Goal: Check status: Check status

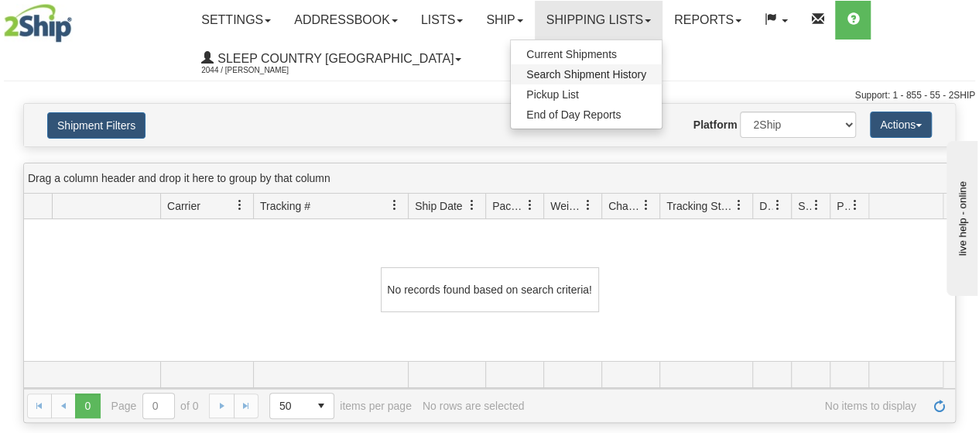
click at [618, 75] on span "Search Shipment History" at bounding box center [586, 74] width 120 height 12
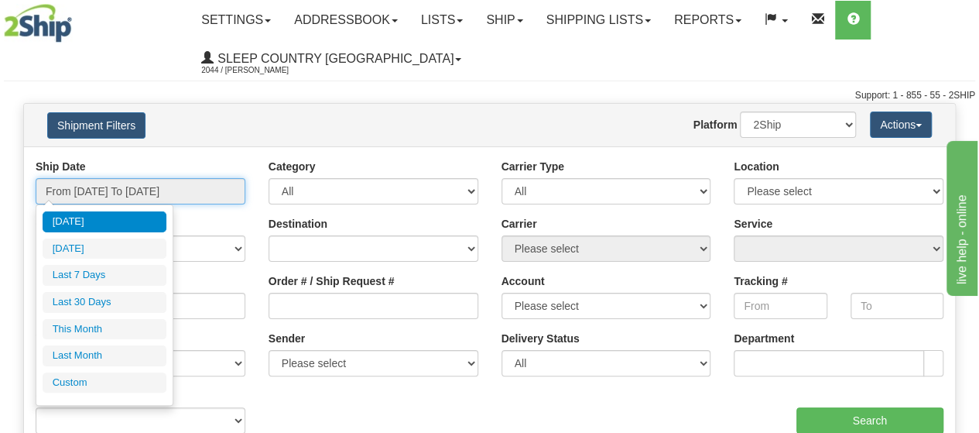
click at [217, 186] on input "From 10/05/2025 To 10/06/2025" at bounding box center [141, 191] width 210 height 26
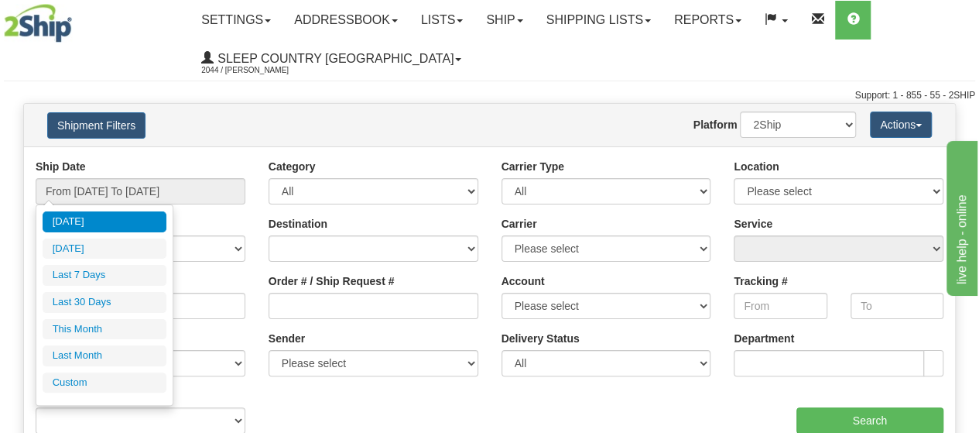
drag, startPoint x: 90, startPoint y: 303, endPoint x: 98, endPoint y: 293, distance: 13.2
click at [89, 303] on li "Last 30 Days" at bounding box center [105, 302] width 124 height 21
type input "From [DATE] To [DATE]"
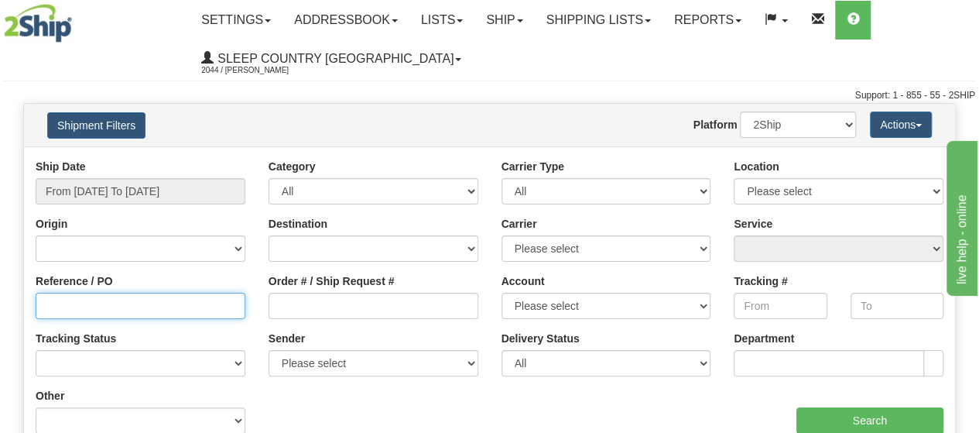
drag, startPoint x: 67, startPoint y: 308, endPoint x: 117, endPoint y: 248, distance: 78.0
click at [67, 303] on input "Reference / PO" at bounding box center [141, 306] width 210 height 26
paste input "1060021"
type input "1060021"
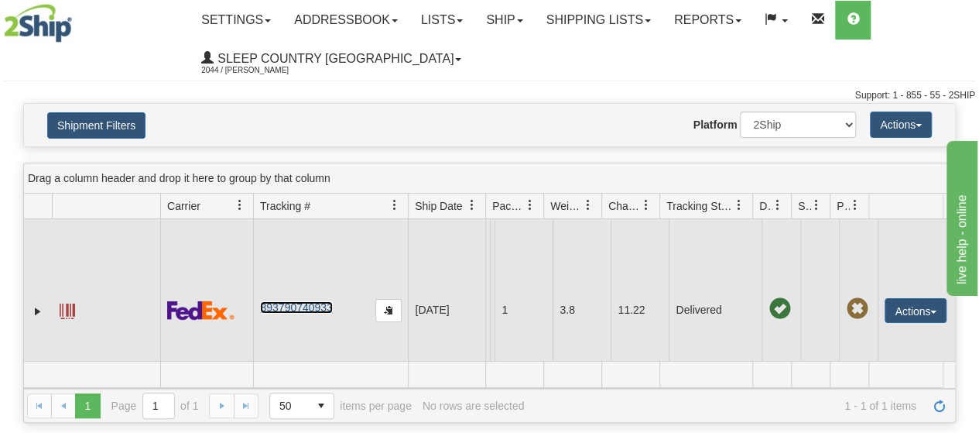
click at [309, 301] on link "393790740933" at bounding box center [296, 307] width 72 height 12
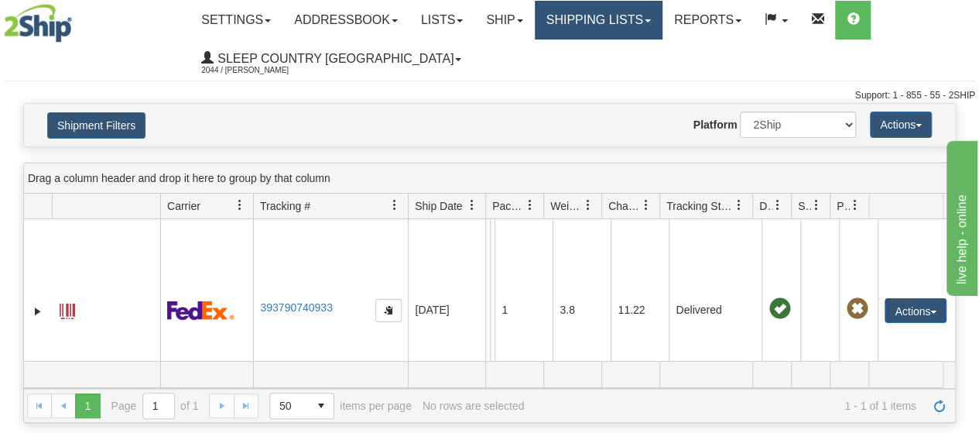
click at [651, 19] on span at bounding box center [648, 20] width 6 height 3
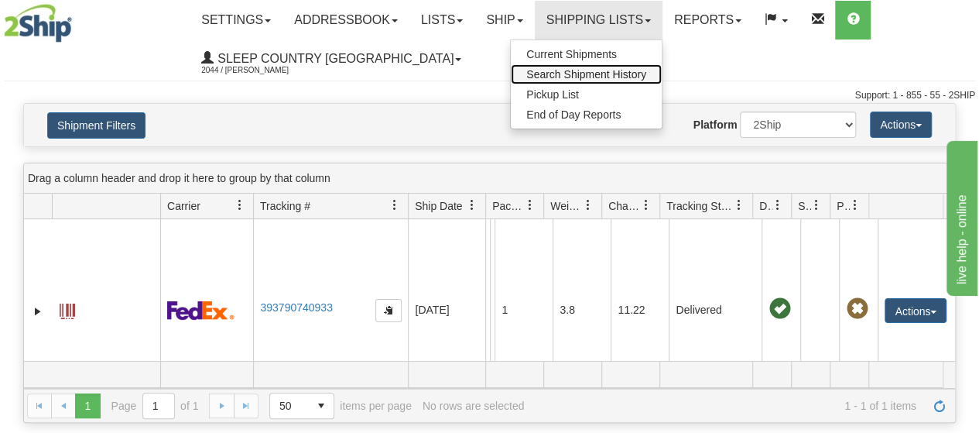
click at [599, 70] on span "Search Shipment History" at bounding box center [586, 74] width 120 height 12
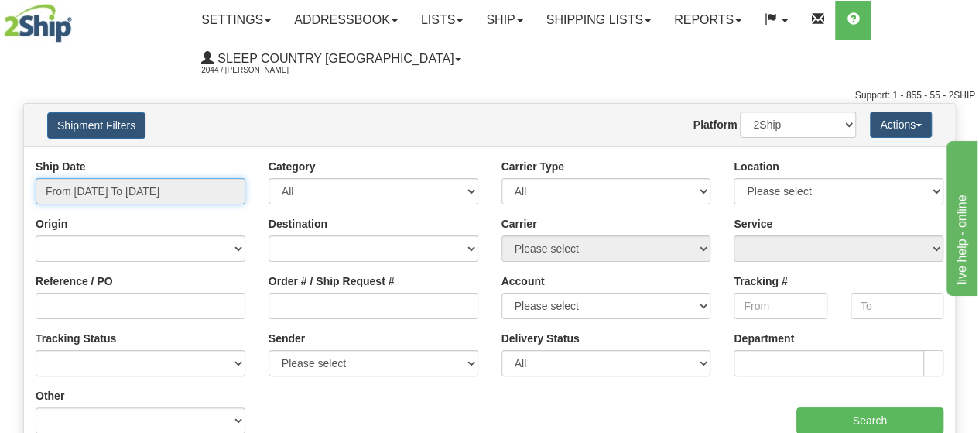
click at [223, 194] on input "From 10/05/2025 To 10/06/2025" at bounding box center [141, 191] width 210 height 26
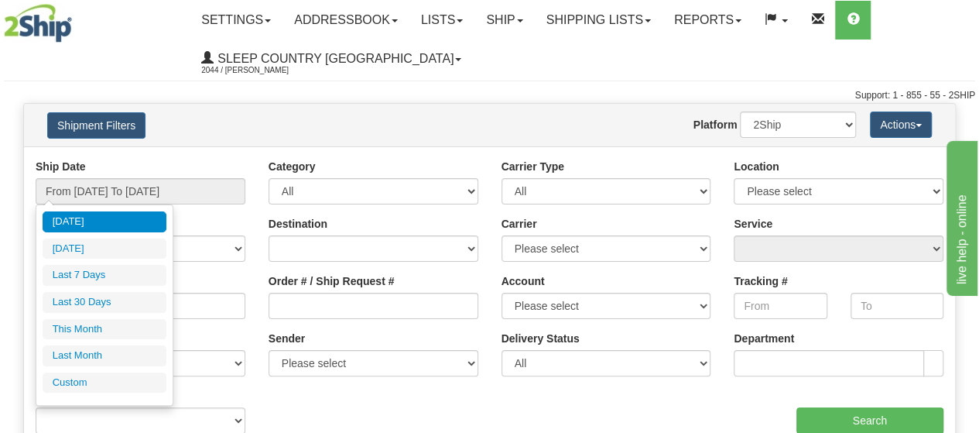
click at [90, 296] on li "Last 30 Days" at bounding box center [105, 302] width 124 height 21
type input "From [DATE] To [DATE]"
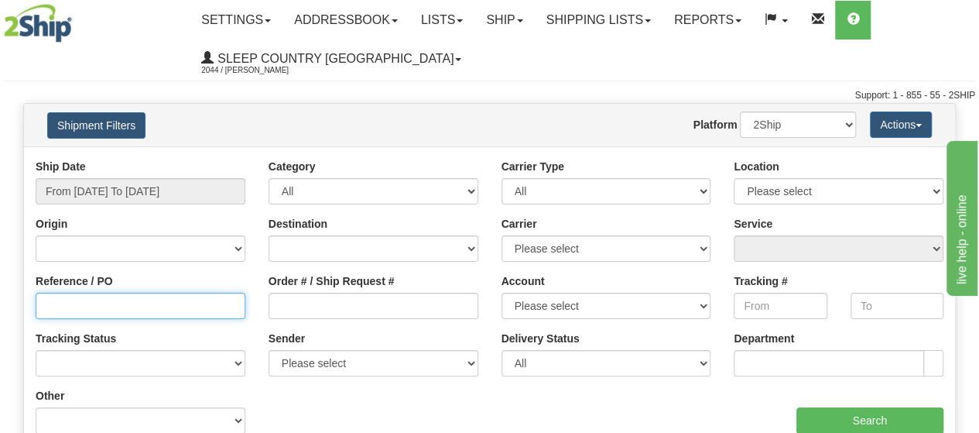
click at [56, 304] on input "Reference / PO" at bounding box center [141, 306] width 210 height 26
paste input "1060021"
type input "1060021"
